Goal: Transaction & Acquisition: Purchase product/service

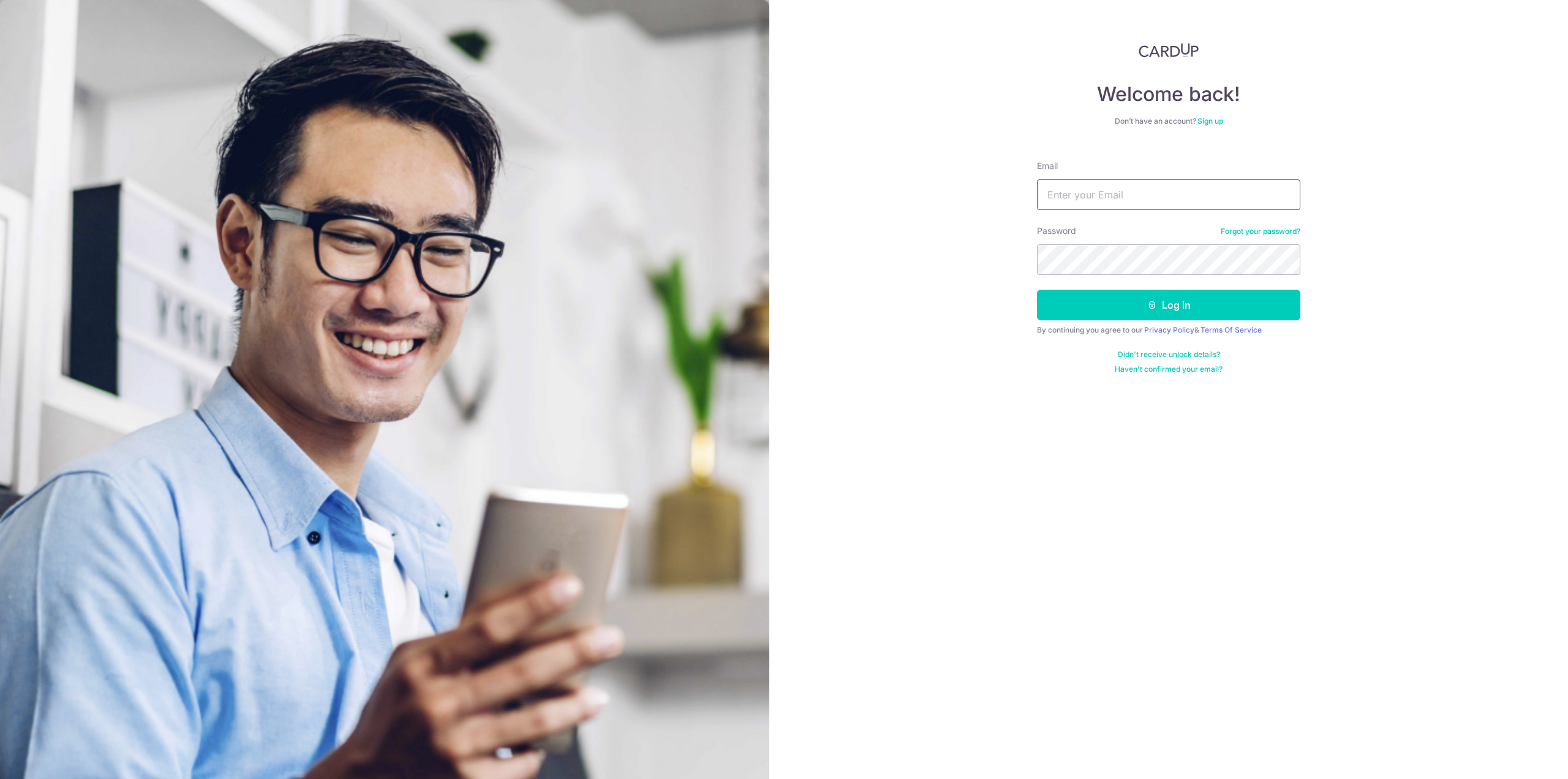
type input "[EMAIL_ADDRESS][DOMAIN_NAME]"
click at [1188, 326] on link "Privacy Policy" at bounding box center [1169, 330] width 50 height 9
click at [1139, 167] on div "Email" at bounding box center [1169, 184] width 264 height 50
click at [1138, 185] on input "Email" at bounding box center [1169, 195] width 264 height 31
click at [1148, 198] on input "Email" at bounding box center [1169, 195] width 264 height 31
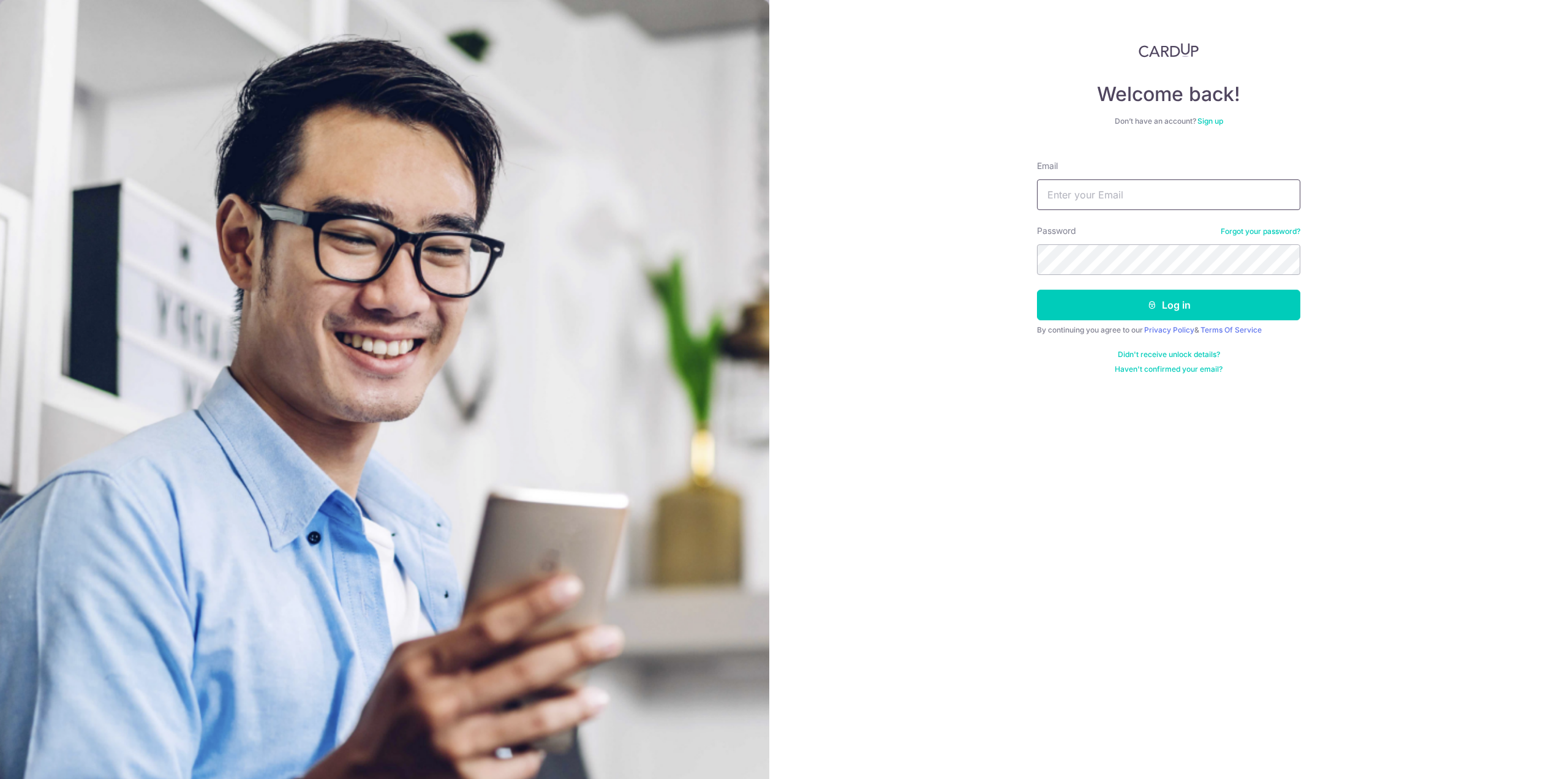
click at [1139, 204] on input "Email" at bounding box center [1169, 195] width 264 height 31
type input "z"
click at [1124, 191] on input "Email" at bounding box center [1169, 195] width 264 height 31
type input "[EMAIL_ADDRESS][DOMAIN_NAME]"
click at [1171, 291] on button "Log in" at bounding box center [1169, 305] width 264 height 31
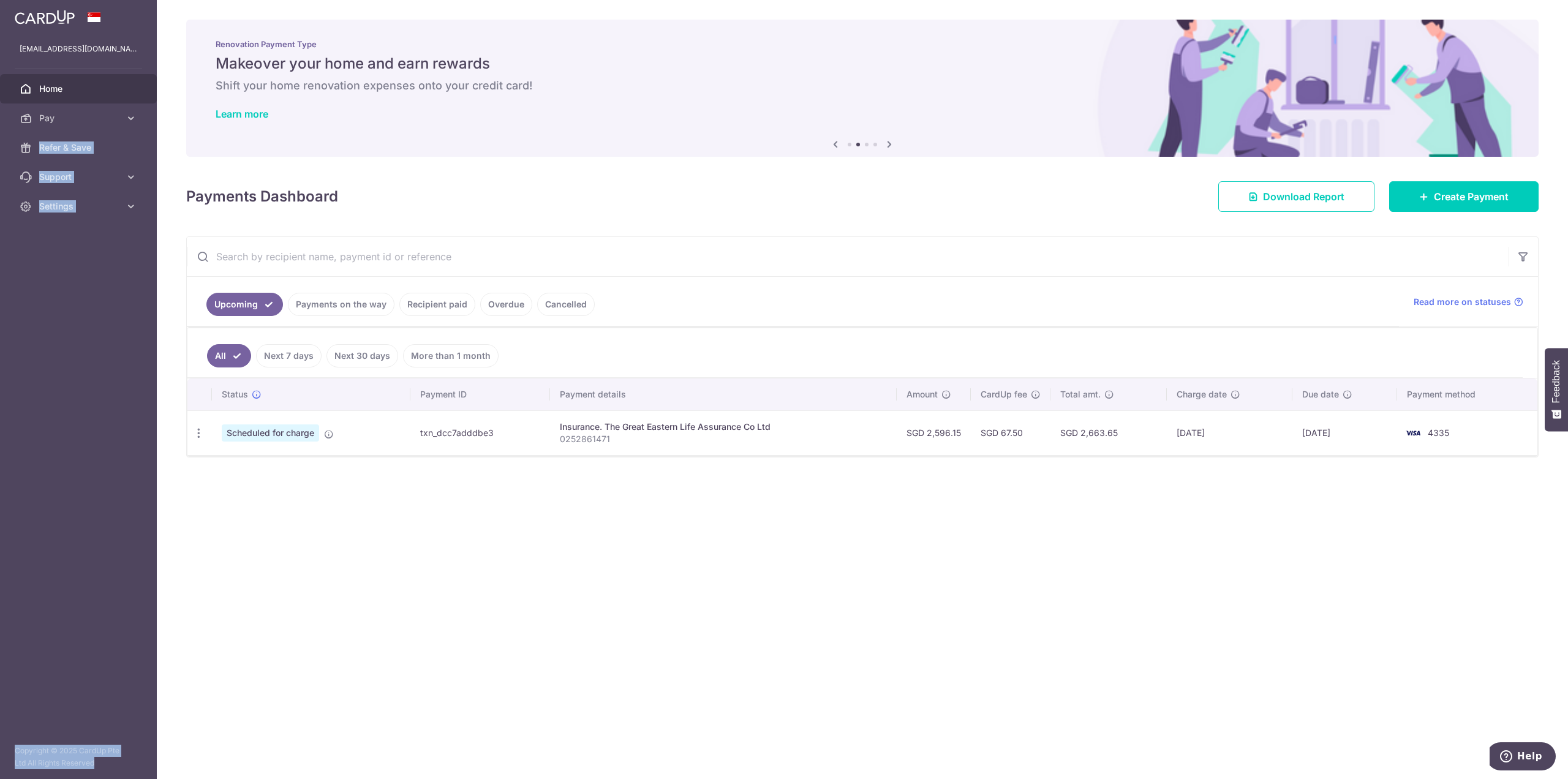
drag, startPoint x: 125, startPoint y: 118, endPoint x: 200, endPoint y: 145, distance: 79.7
click at [200, 145] on main "zachlinzd@gmail.com Home Pay Payments Recipients Cards Refer & Save Support FAQ…" at bounding box center [784, 390] width 1568 height 779
click at [1489, 199] on span "Create Payment" at bounding box center [1471, 197] width 74 height 15
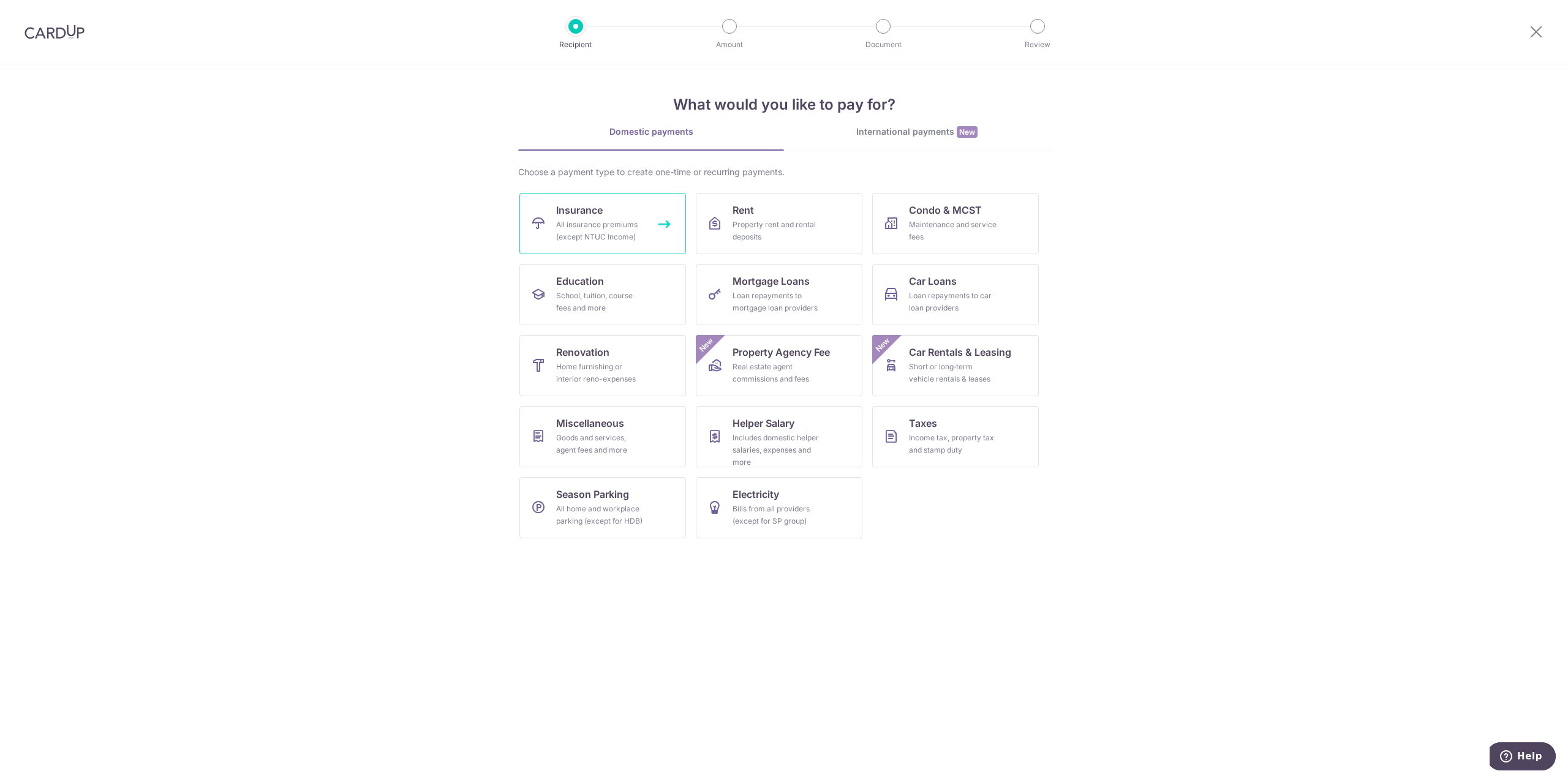
click at [597, 239] on div "All insurance premiums (except NTUC Income)" at bounding box center [600, 231] width 88 height 24
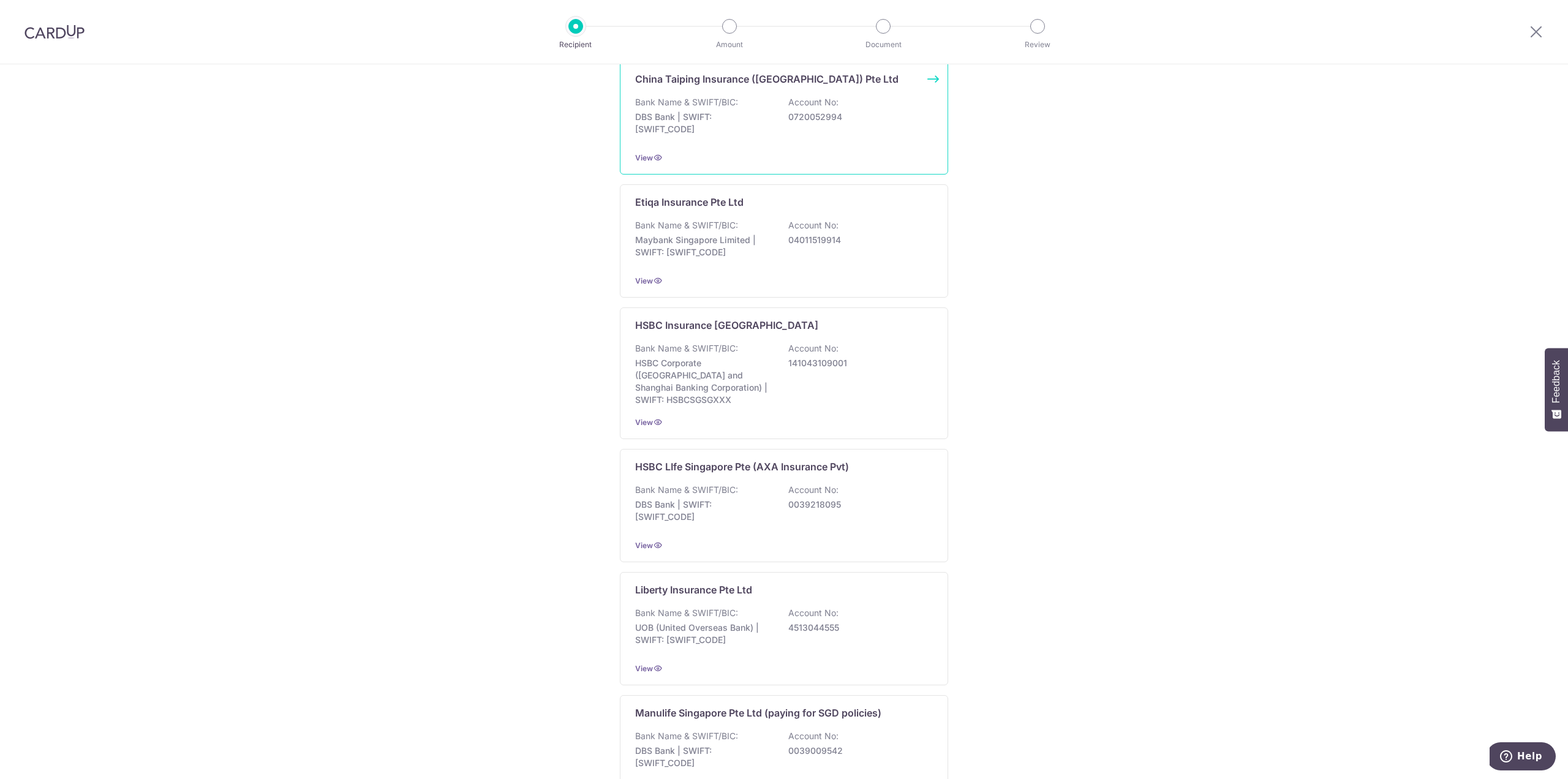
scroll to position [918, 0]
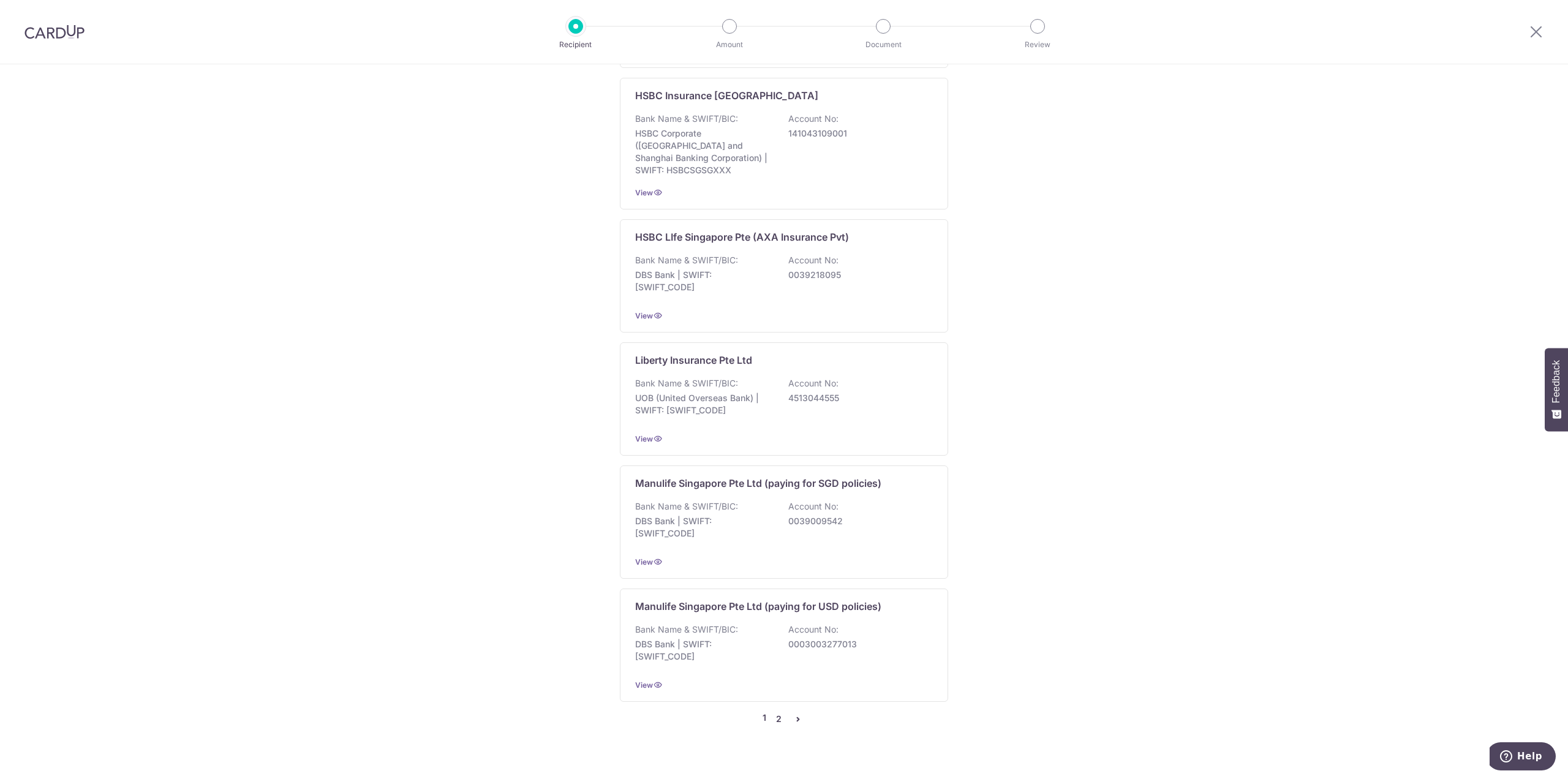
click at [776, 711] on link "2" at bounding box center [778, 719] width 15 height 15
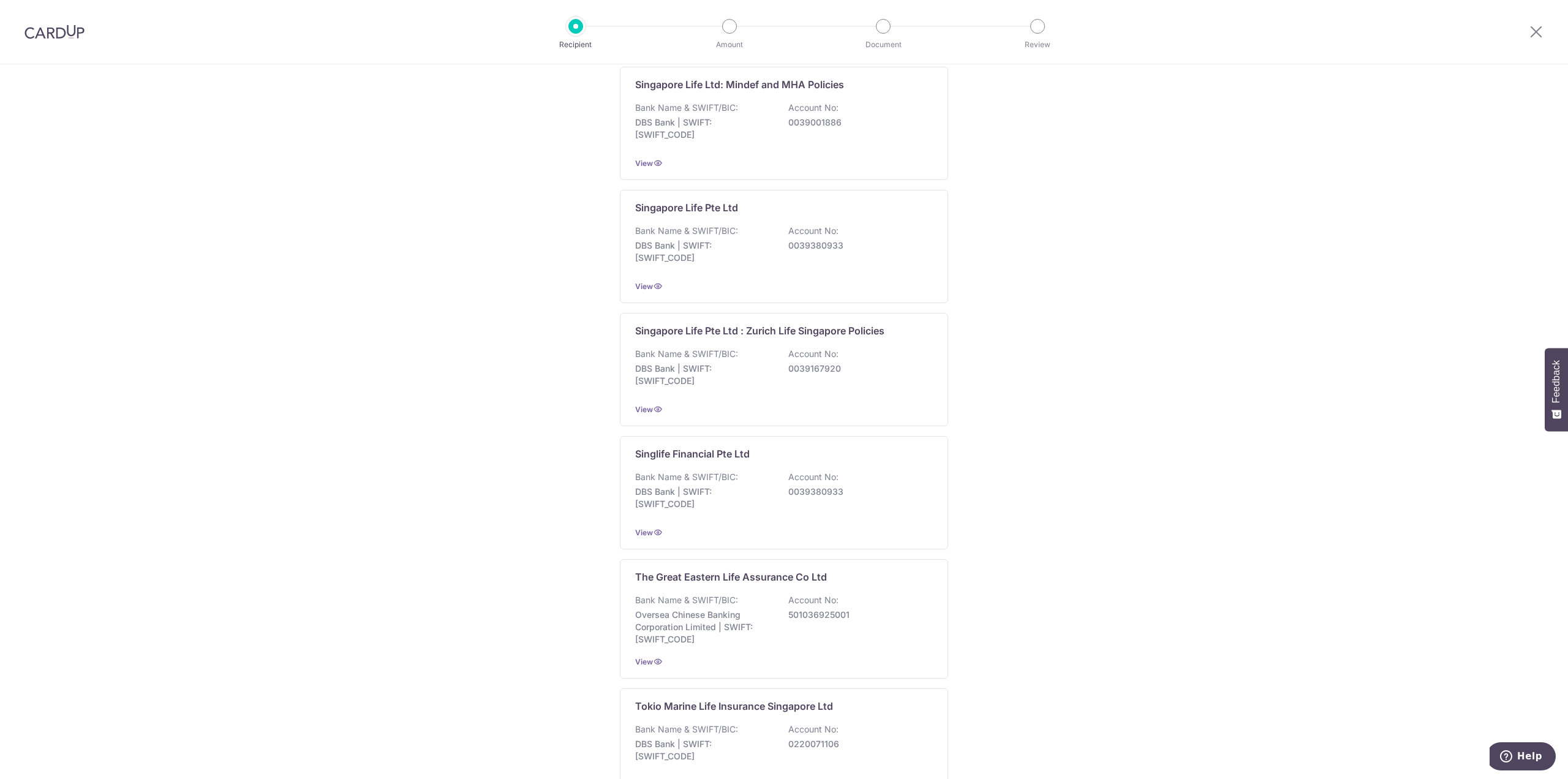
scroll to position [932, 0]
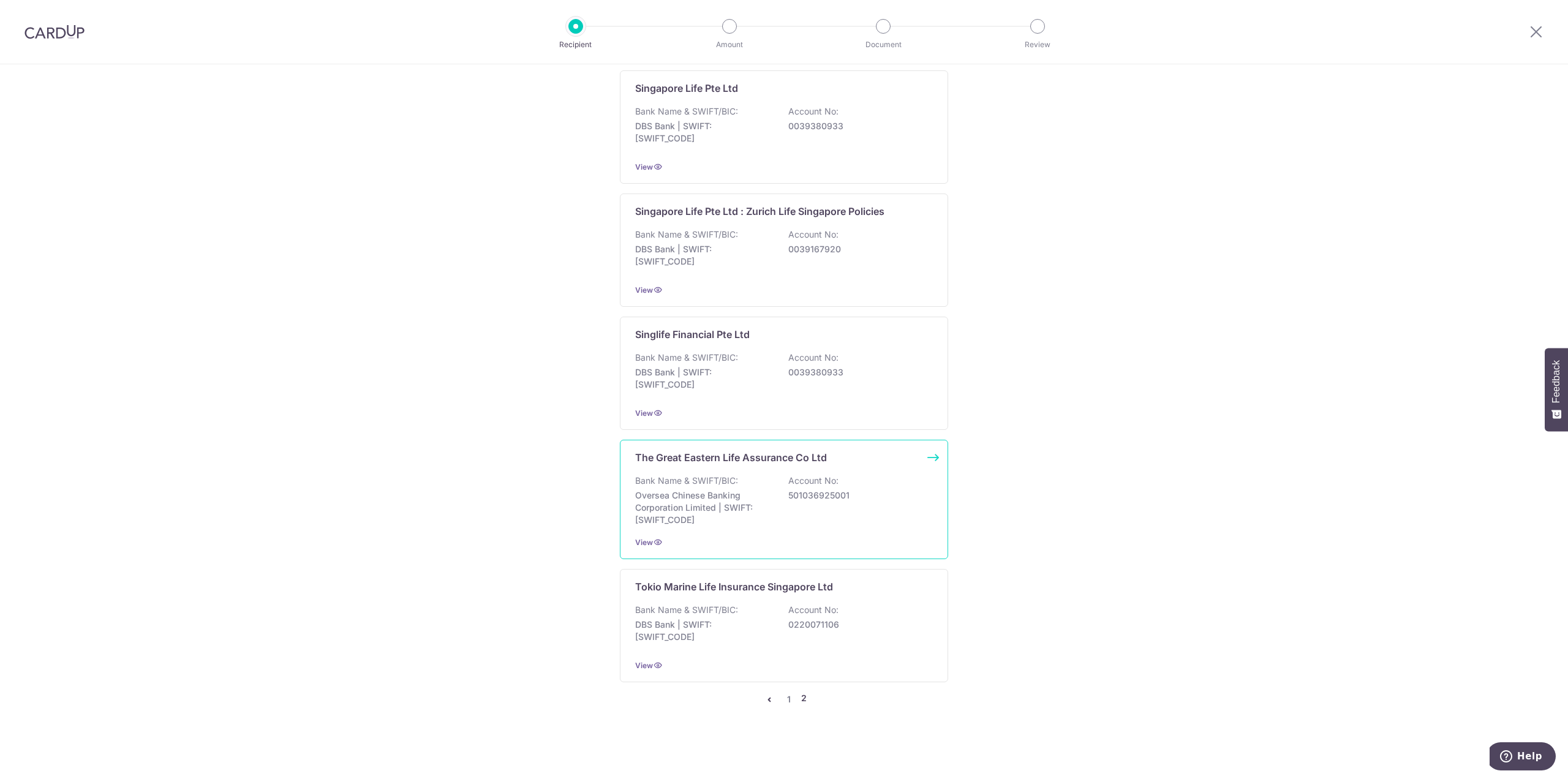
click at [810, 486] on div "Bank Name & SWIFT/BIC: Oversea Chinese Banking Corporation Limited | SWIFT: OCB…" at bounding box center [784, 500] width 297 height 52
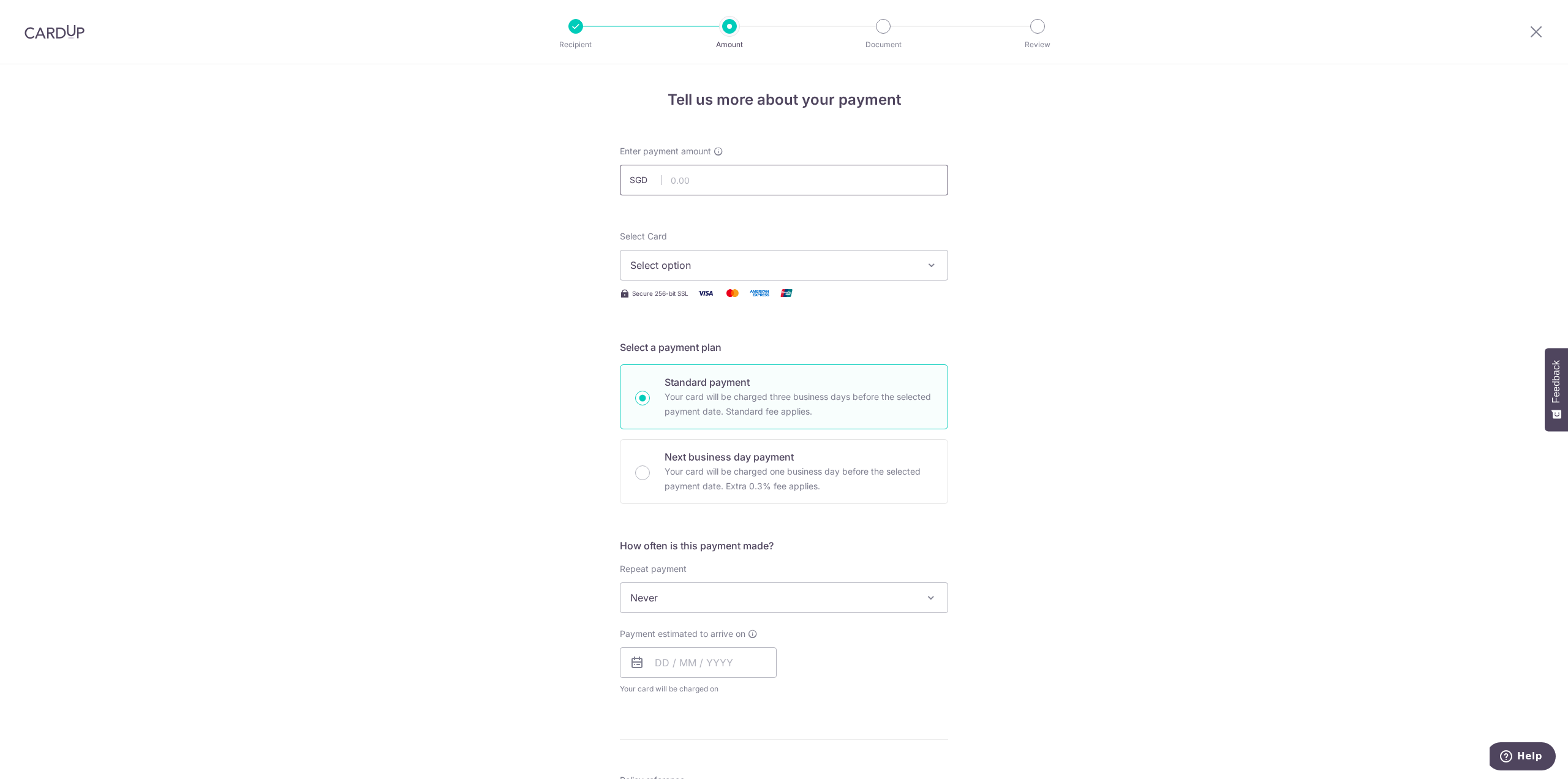
click at [726, 183] on input "text" at bounding box center [784, 180] width 328 height 31
type input "1,235.30"
click at [1201, 320] on div "Tell us more about your payment Enter payment amount SGD 1,235.30 1235.30 Selec…" at bounding box center [784, 617] width 1568 height 1107
click at [890, 260] on span "Select option" at bounding box center [773, 265] width 285 height 15
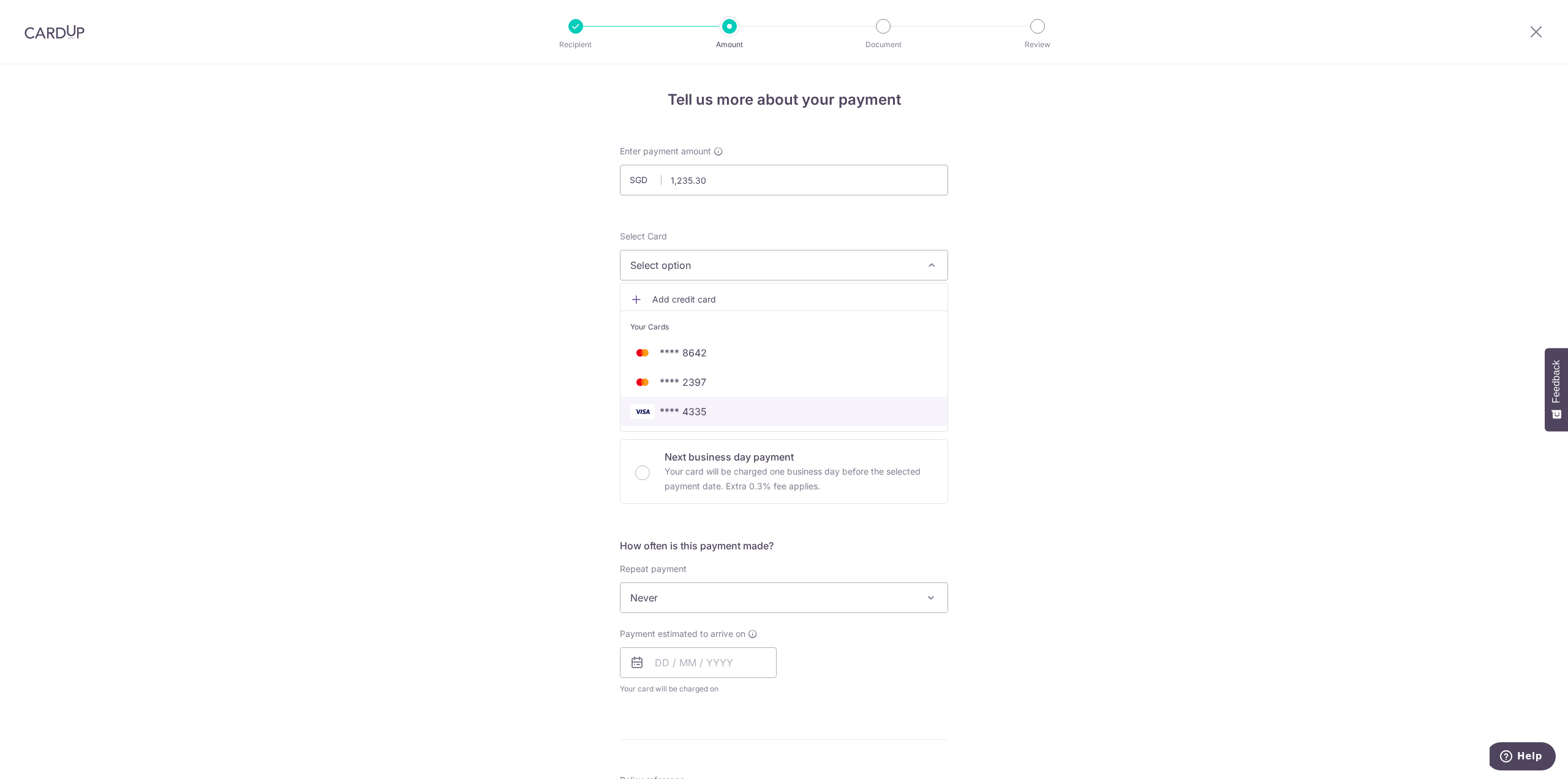
click at [804, 413] on span "**** 4335" at bounding box center [784, 412] width 308 height 15
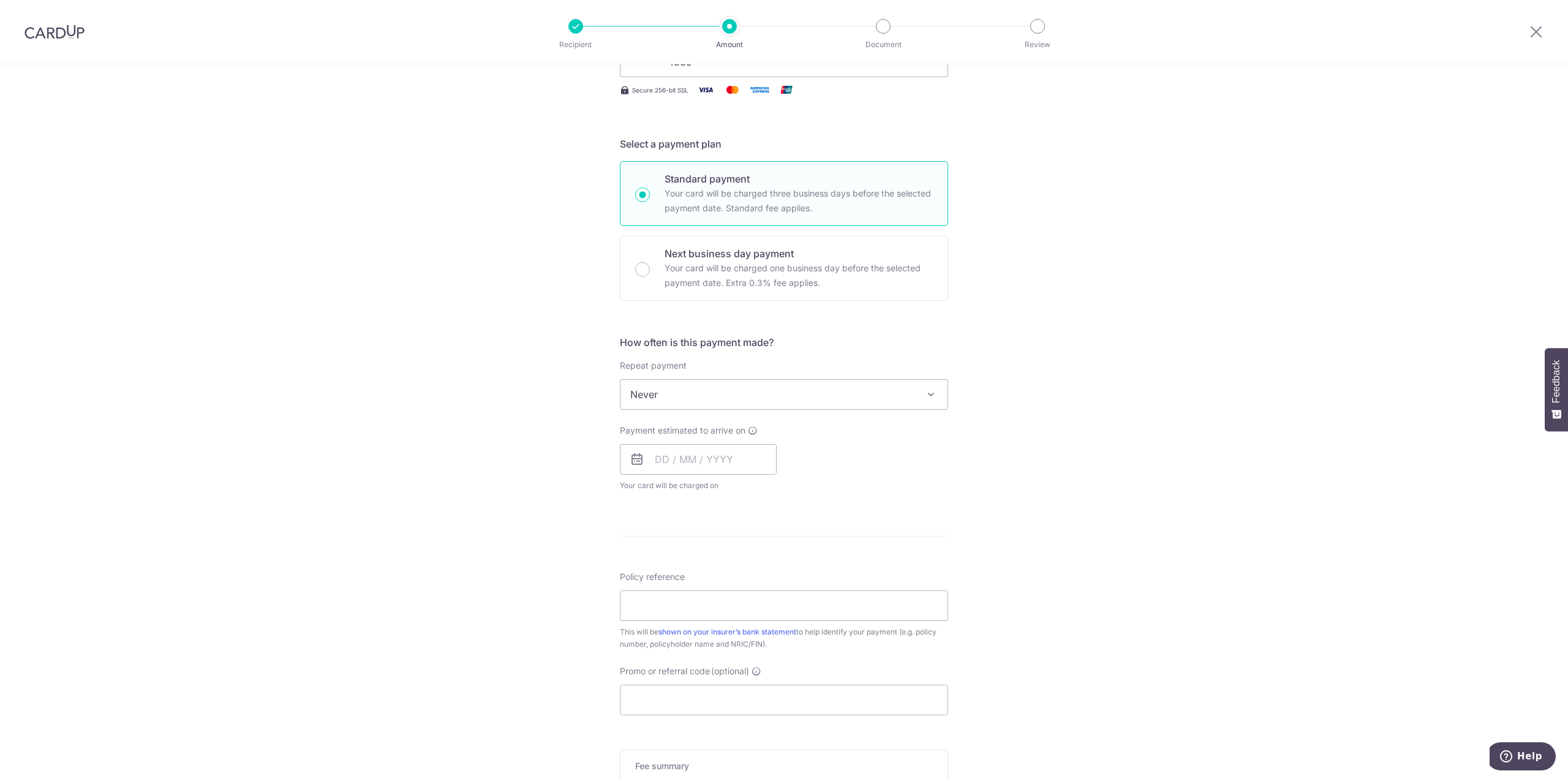
scroll to position [230, 0]
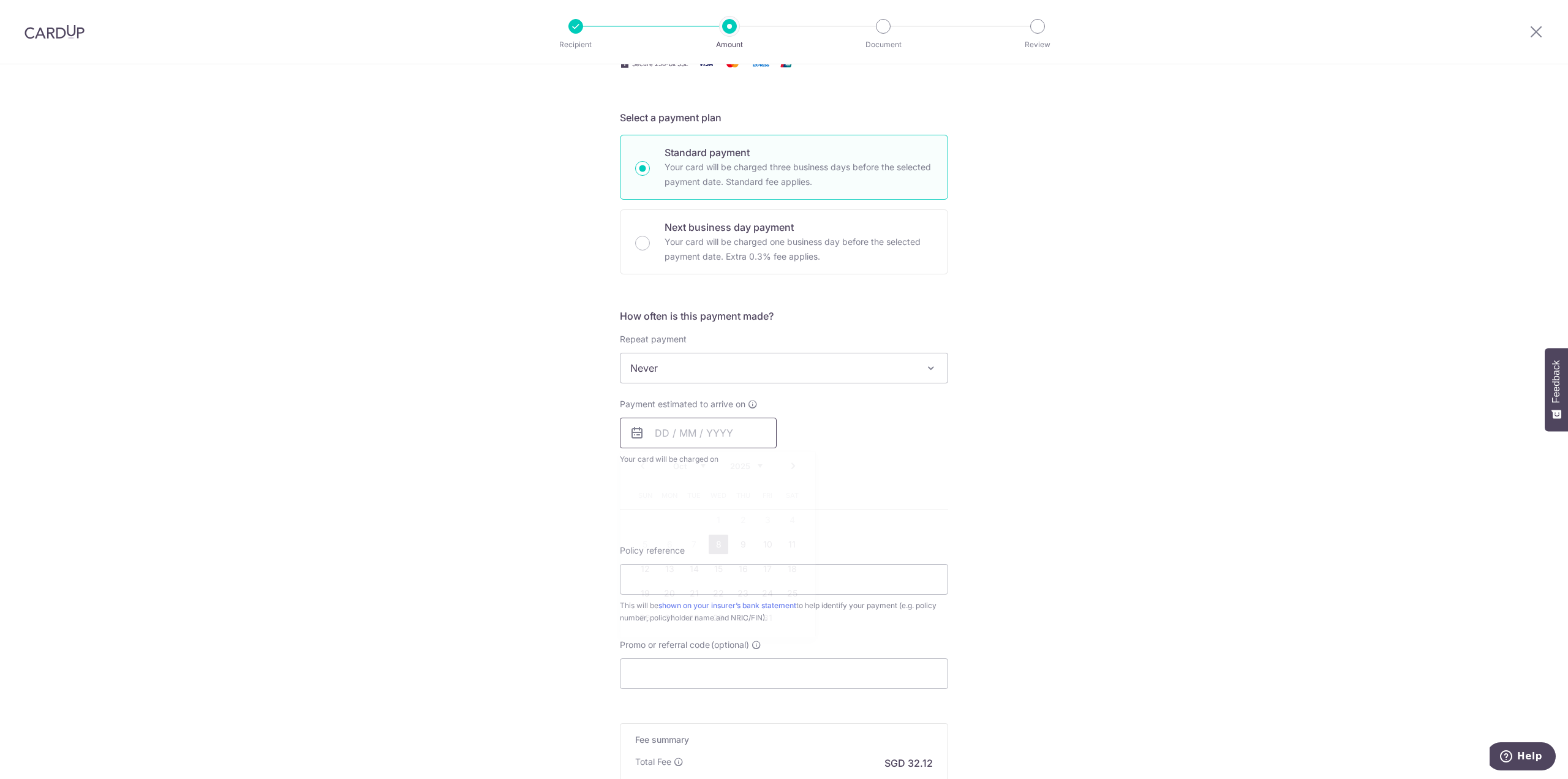
click at [655, 433] on input "text" at bounding box center [698, 433] width 157 height 31
click at [712, 540] on link "8" at bounding box center [718, 544] width 20 height 20
type input "08/10/2025"
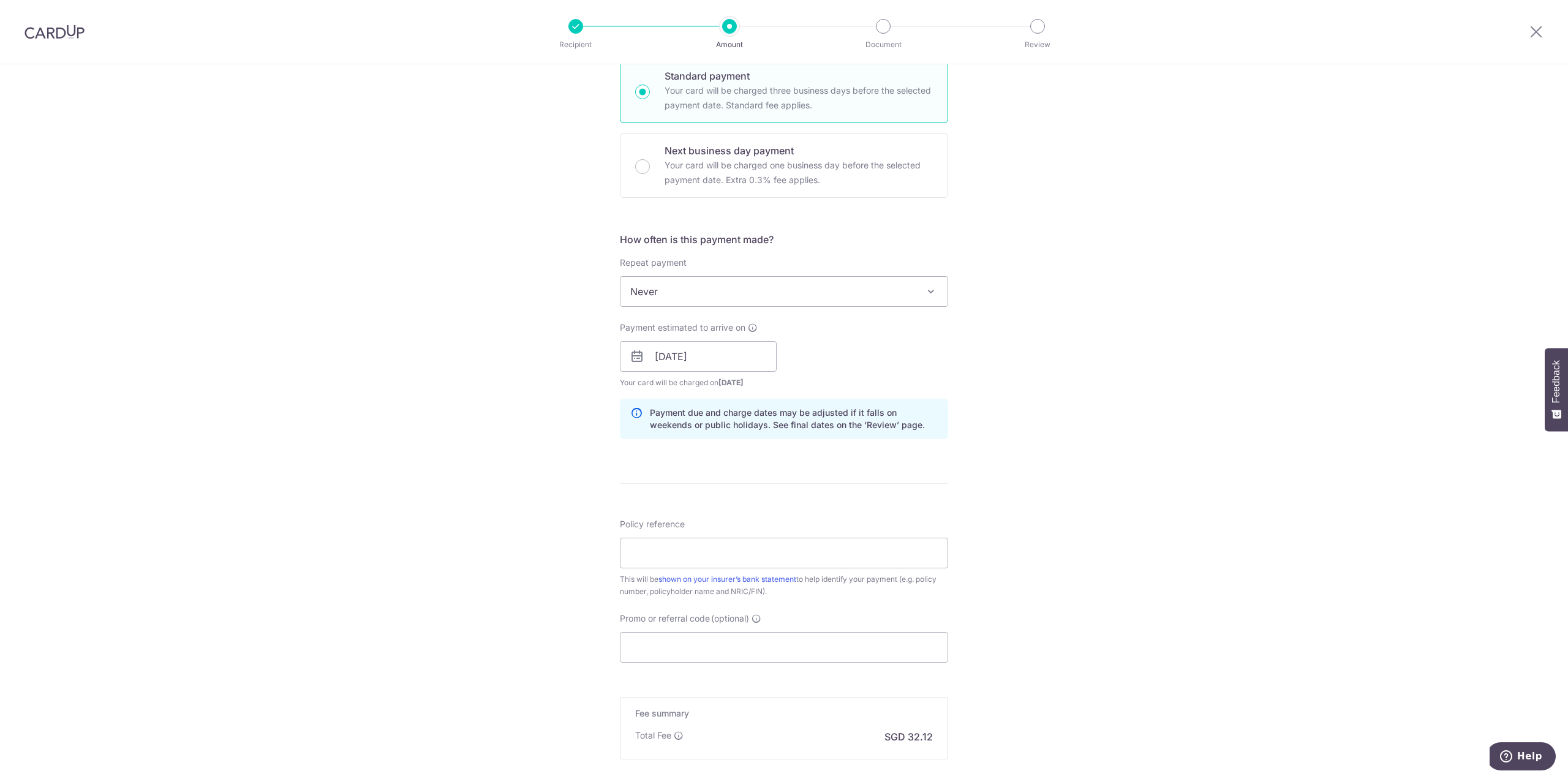
scroll to position [383, 0]
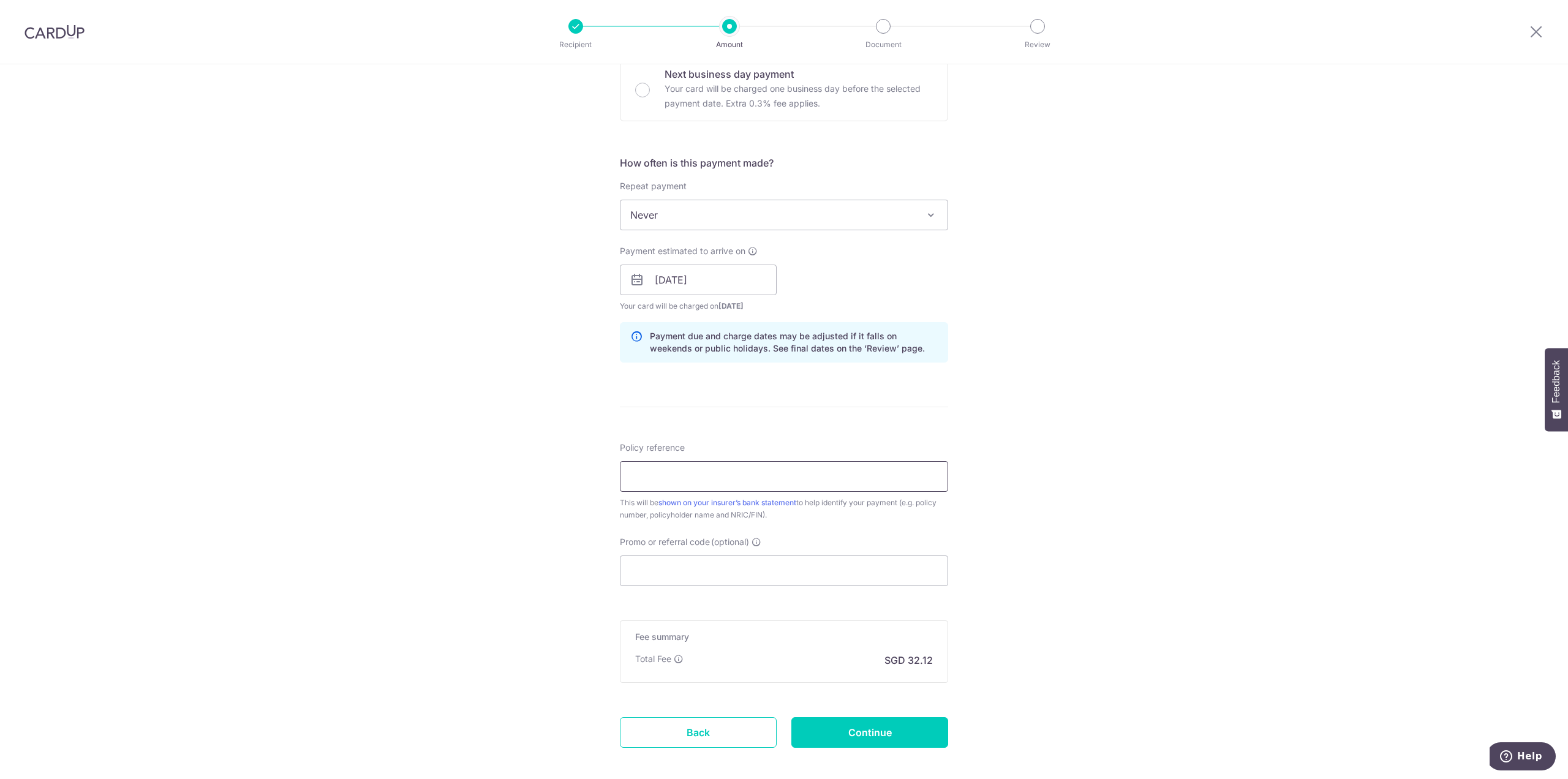
click at [682, 480] on input "Policy reference" at bounding box center [784, 476] width 328 height 31
type input "0237856709"
click at [826, 581] on input "Promo or referral code (optional)" at bounding box center [784, 570] width 328 height 31
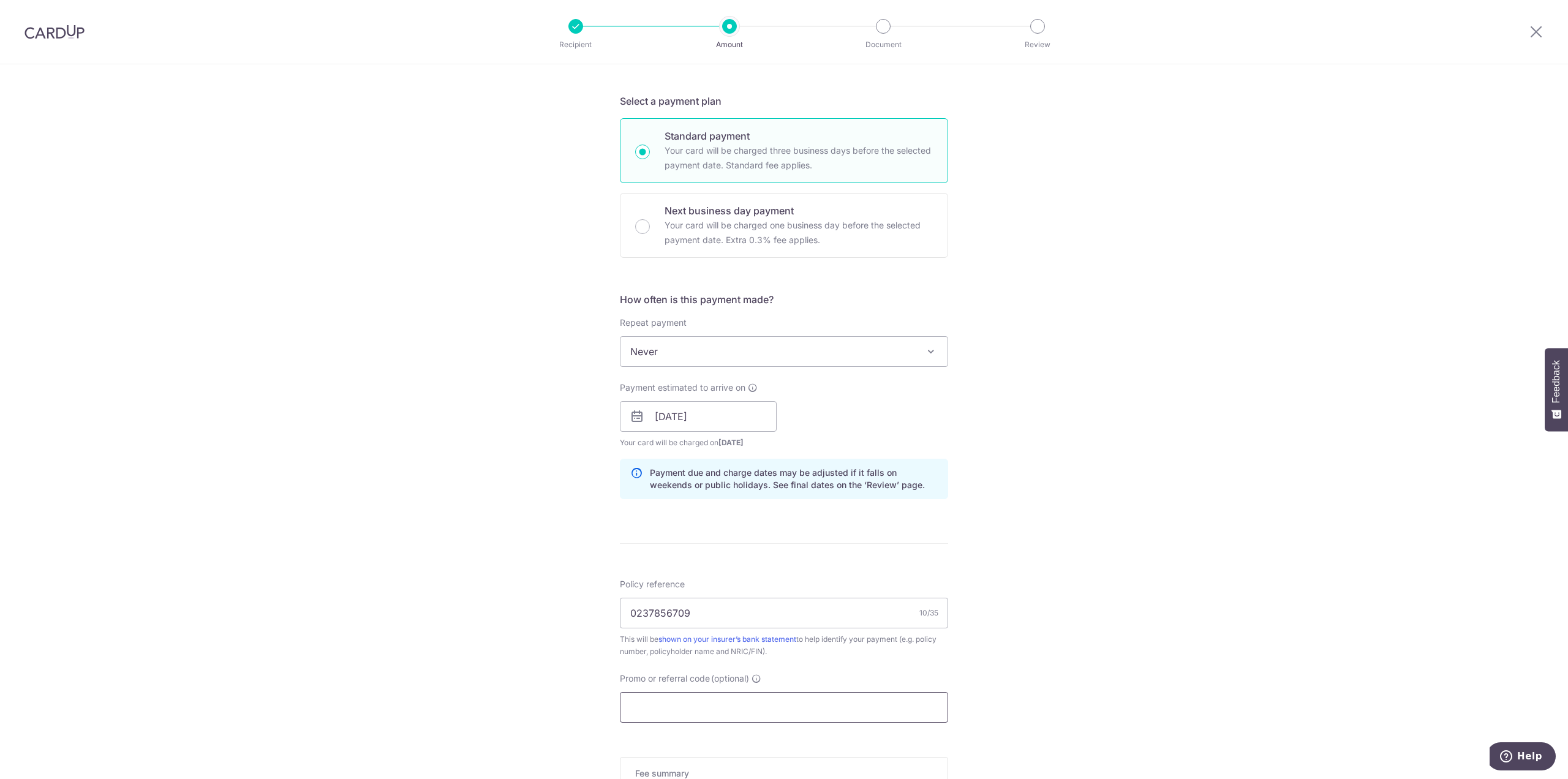
scroll to position [306, 0]
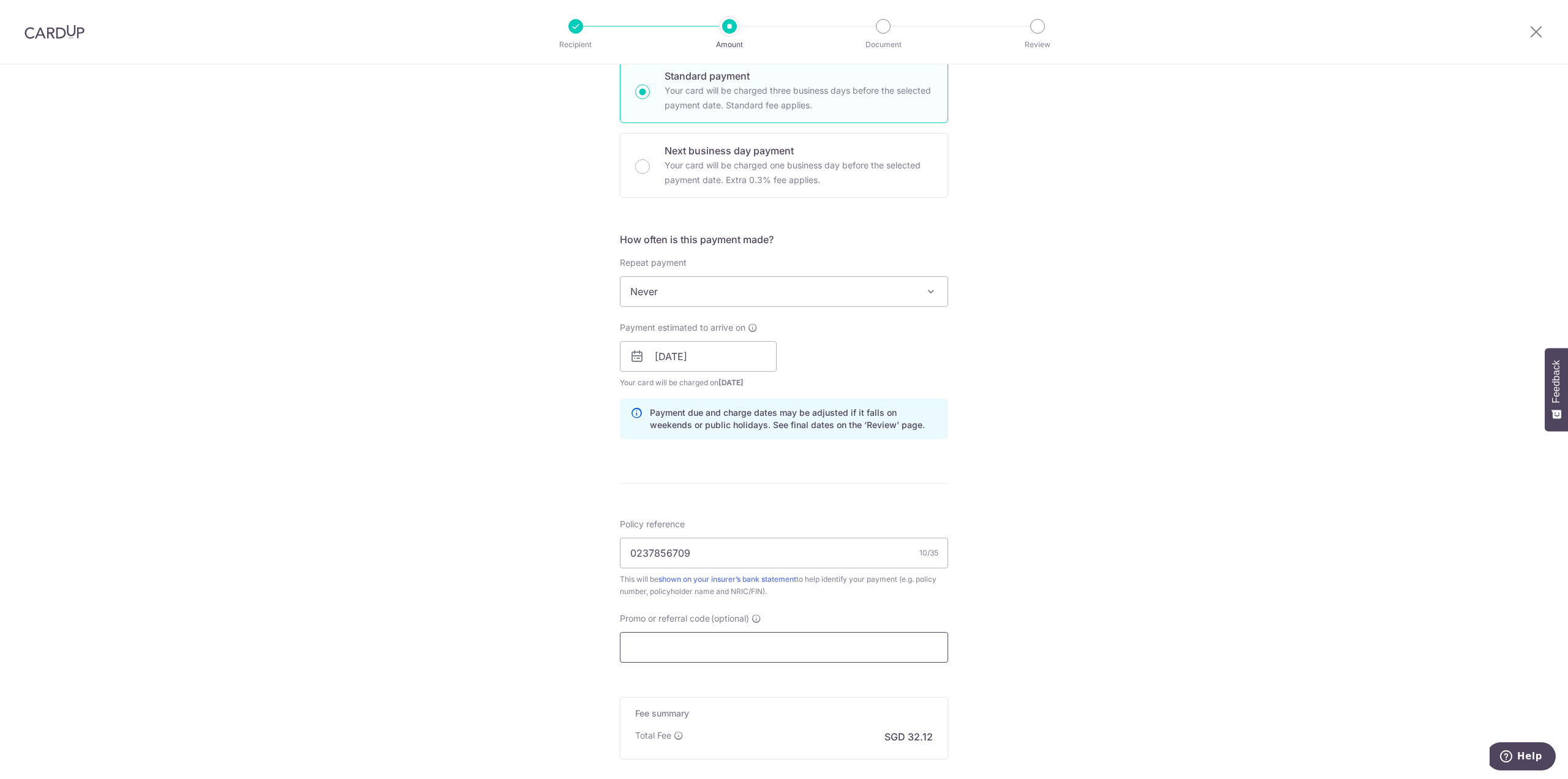
paste input "OFF225"
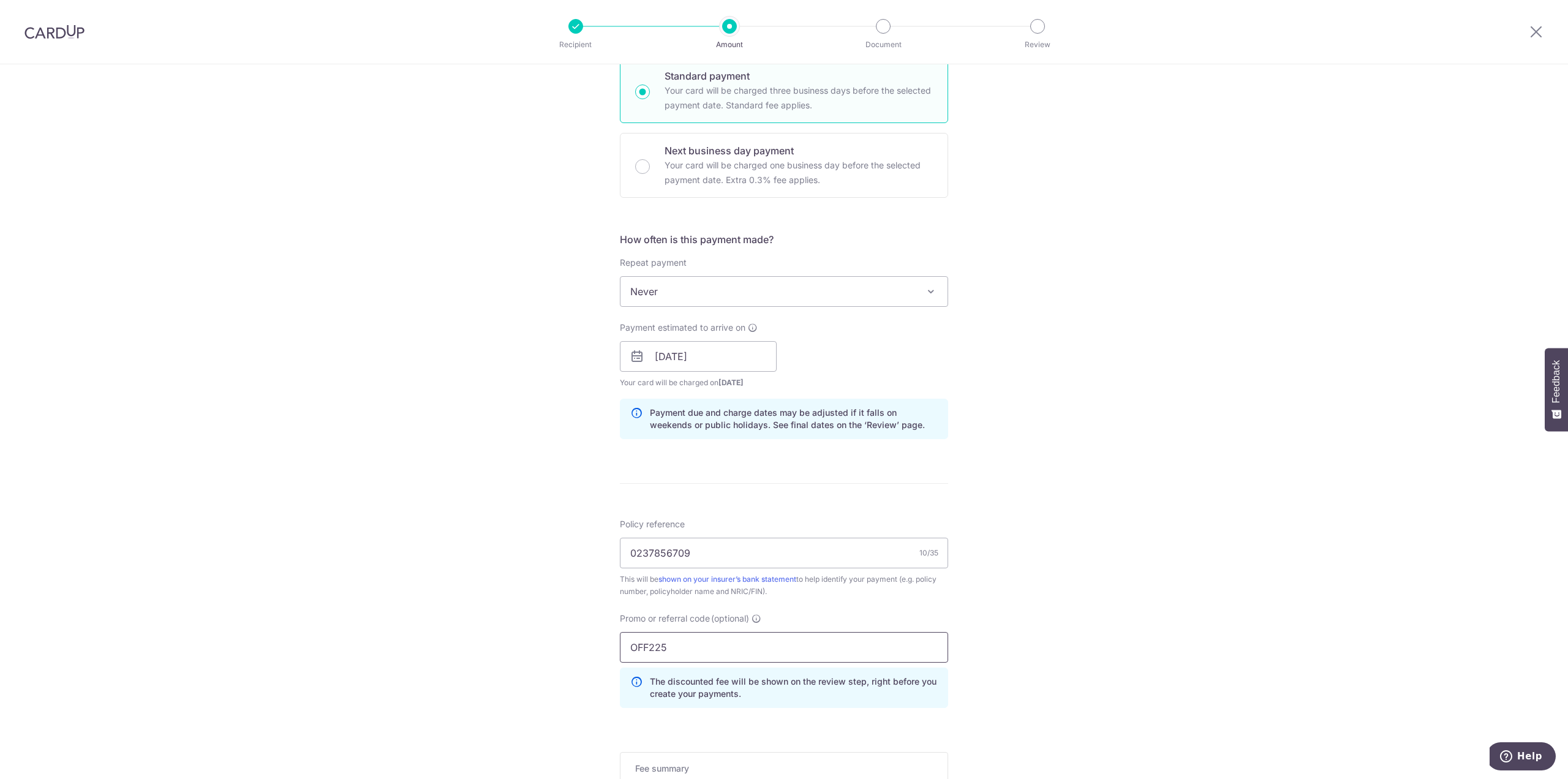
scroll to position [499, 0]
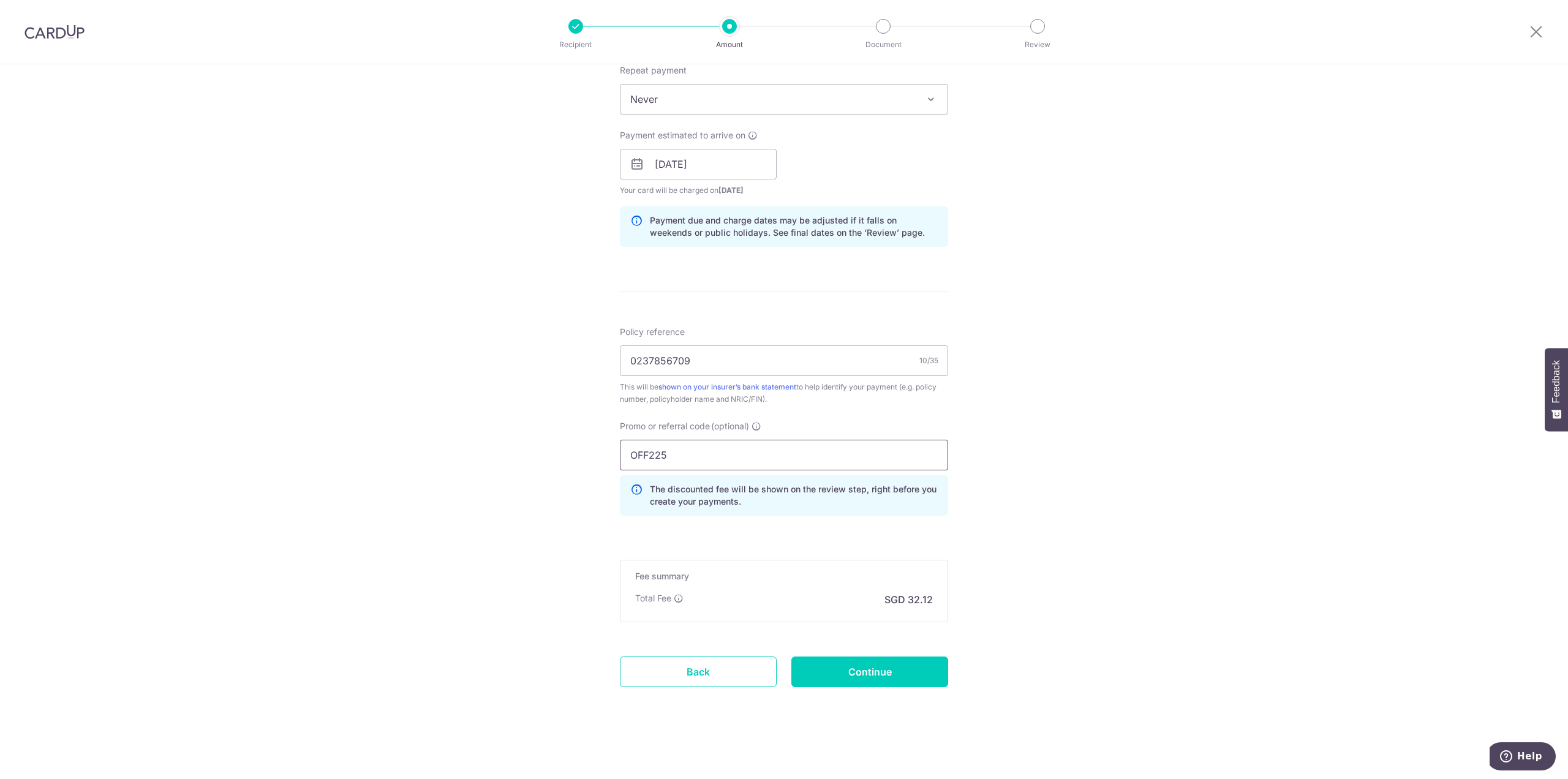
type input "OFF225"
click at [1144, 342] on div "Tell us more about your payment Enter payment amount SGD 1,235.30 1235.30 Selec…" at bounding box center [784, 172] width 1568 height 1213
click at [890, 674] on input "Continue" at bounding box center [870, 672] width 157 height 31
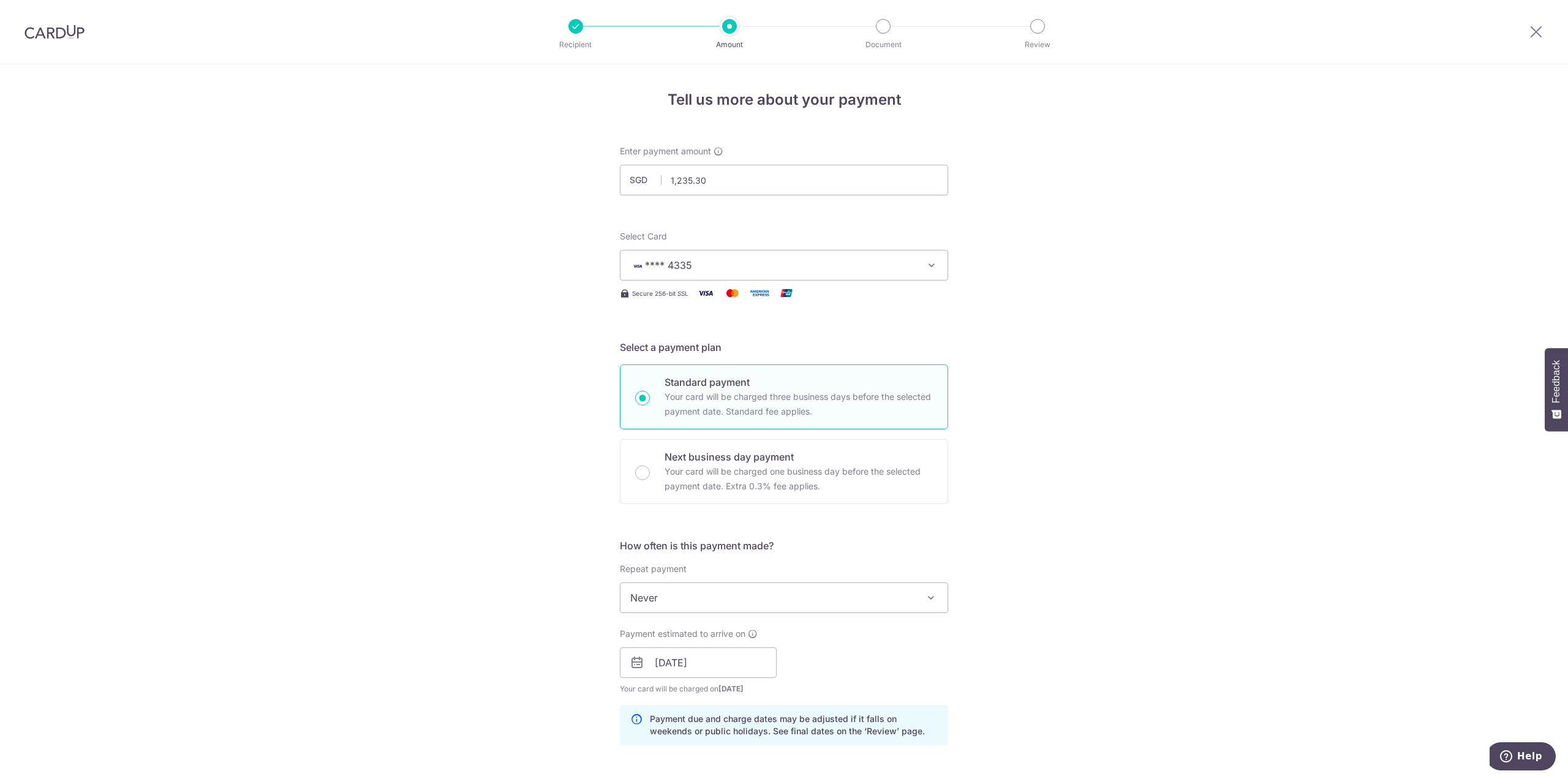
scroll to position [306, 0]
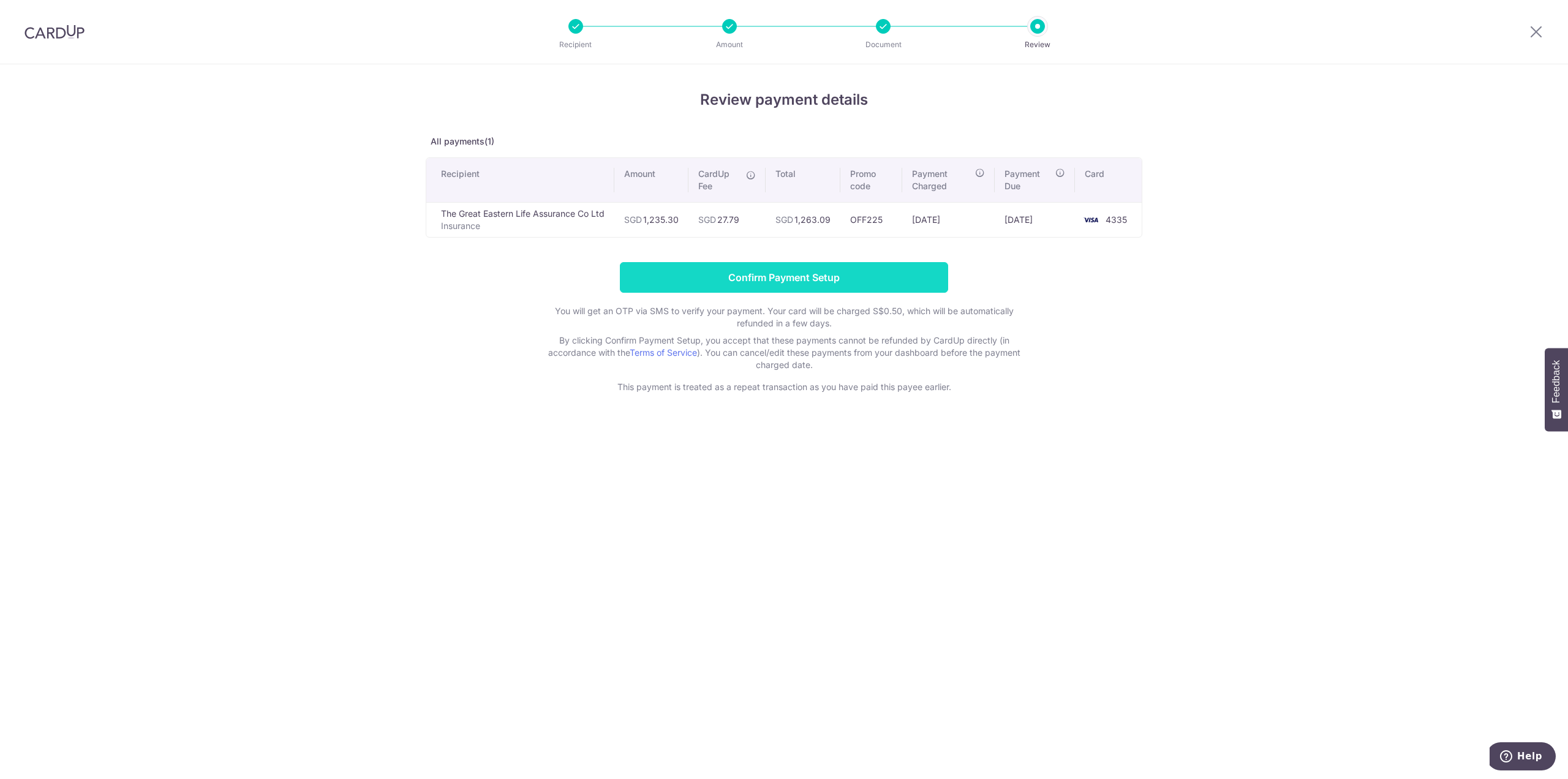
click at [829, 283] on input "Confirm Payment Setup" at bounding box center [784, 278] width 328 height 31
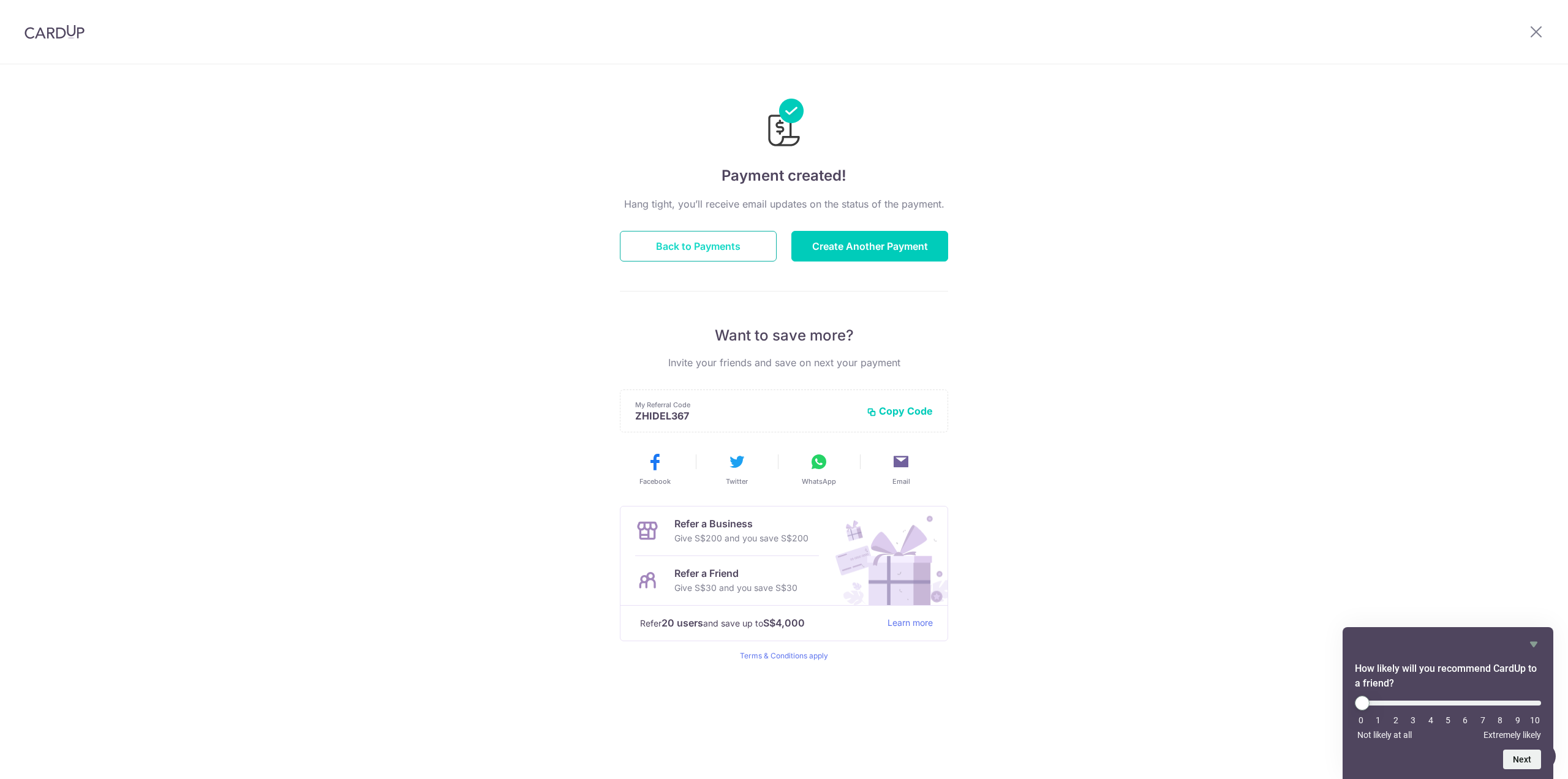
click at [714, 246] on button "Back to Payments" at bounding box center [698, 246] width 157 height 31
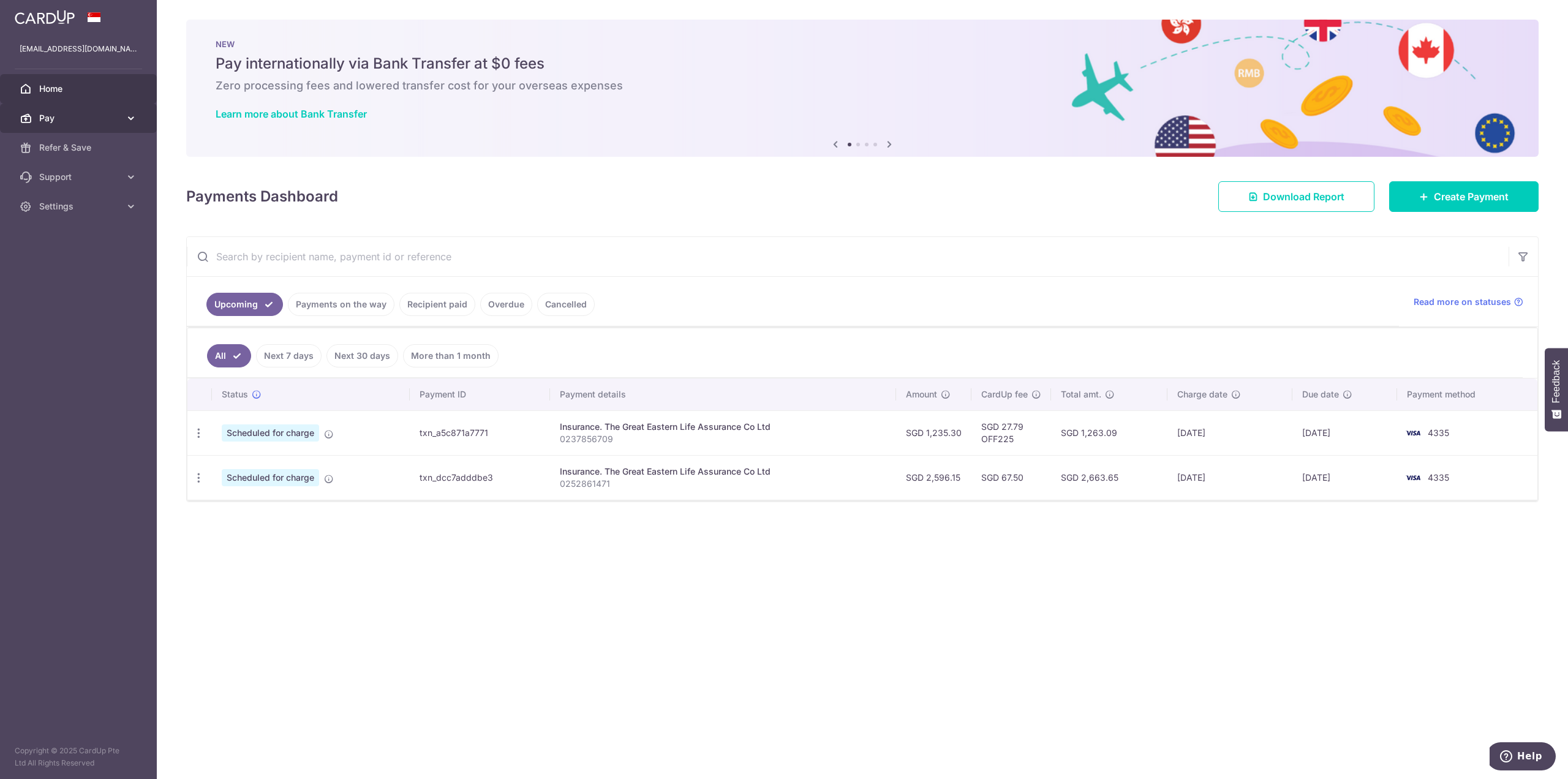
click at [110, 119] on span "Pay" at bounding box center [80, 118] width 81 height 12
click at [82, 139] on link "Payments" at bounding box center [78, 147] width 157 height 29
click at [300, 296] on link "Payments on the way" at bounding box center [341, 304] width 106 height 24
